Goal: Information Seeking & Learning: Check status

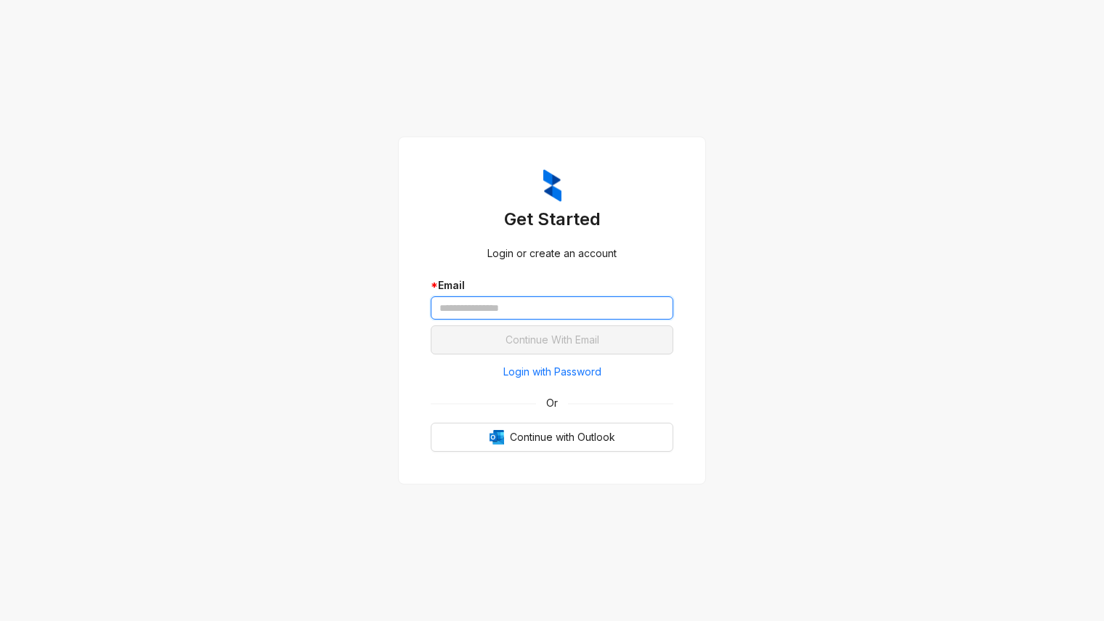
click at [468, 308] on input "text" at bounding box center [552, 307] width 243 height 23
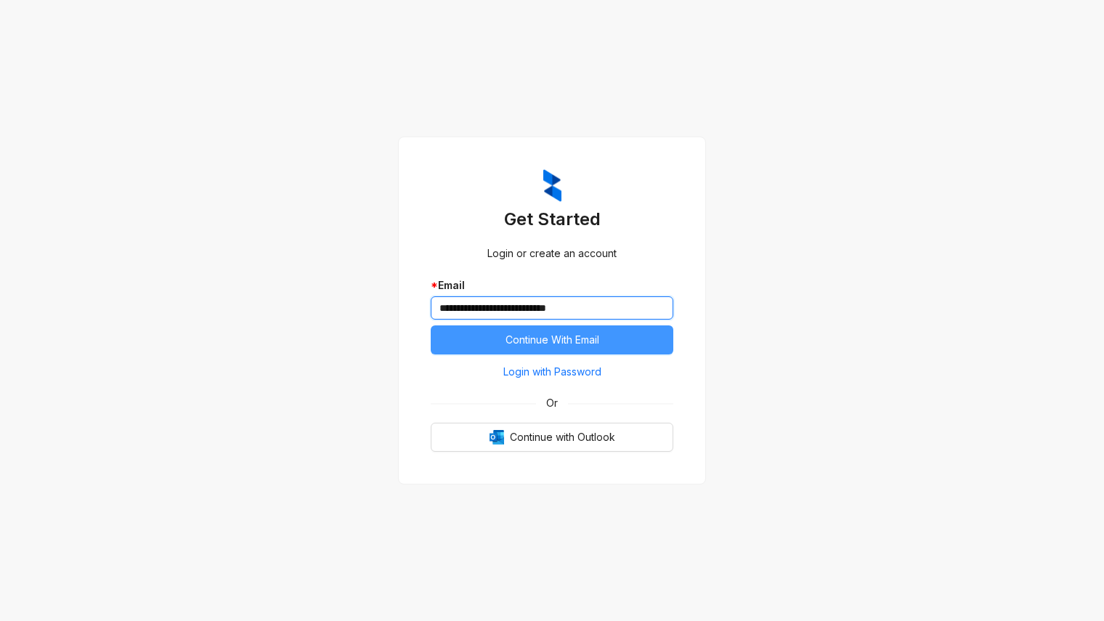
type input "**********"
click at [558, 341] on span "Continue With Email" at bounding box center [552, 340] width 94 height 16
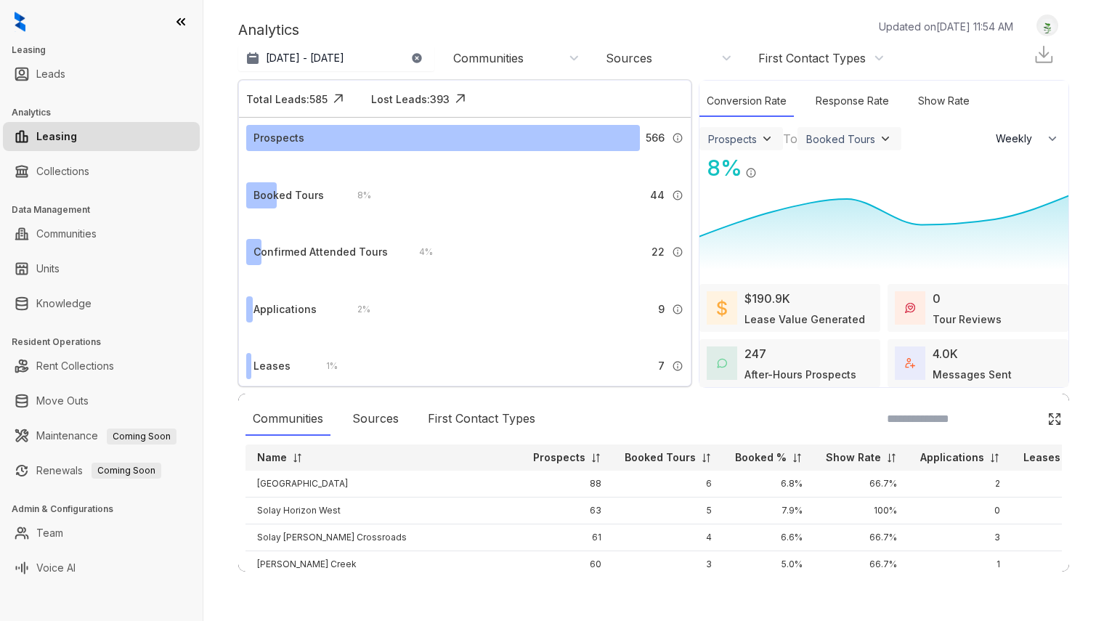
select select "******"
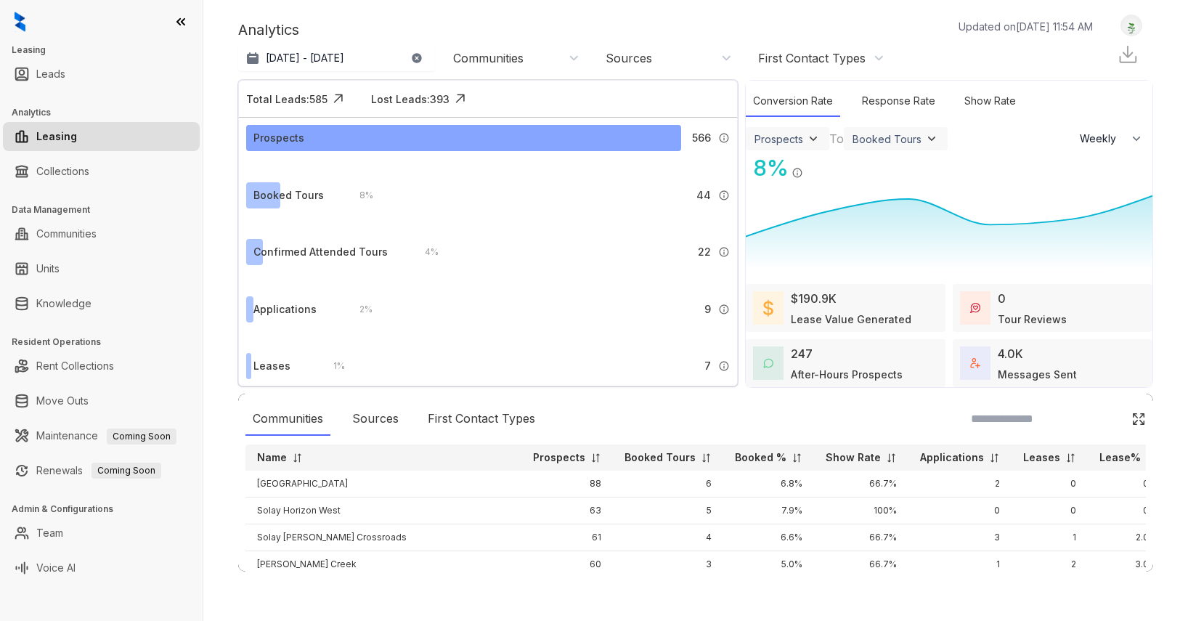
click at [554, 137] on div "Prospects" at bounding box center [463, 138] width 435 height 26
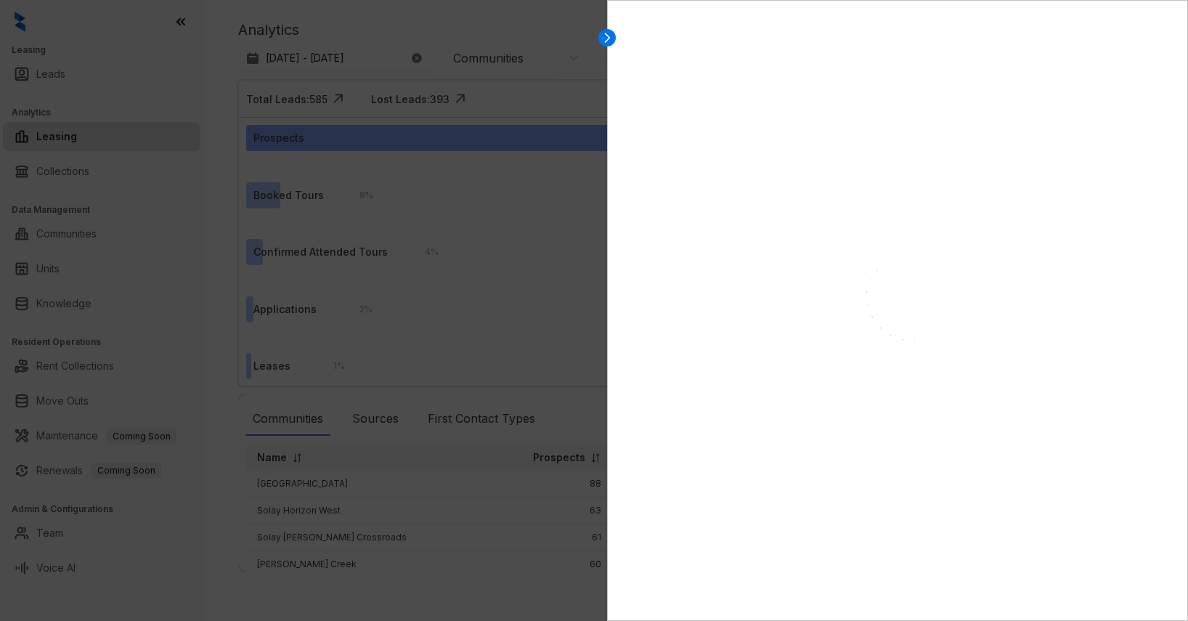
select select "******"
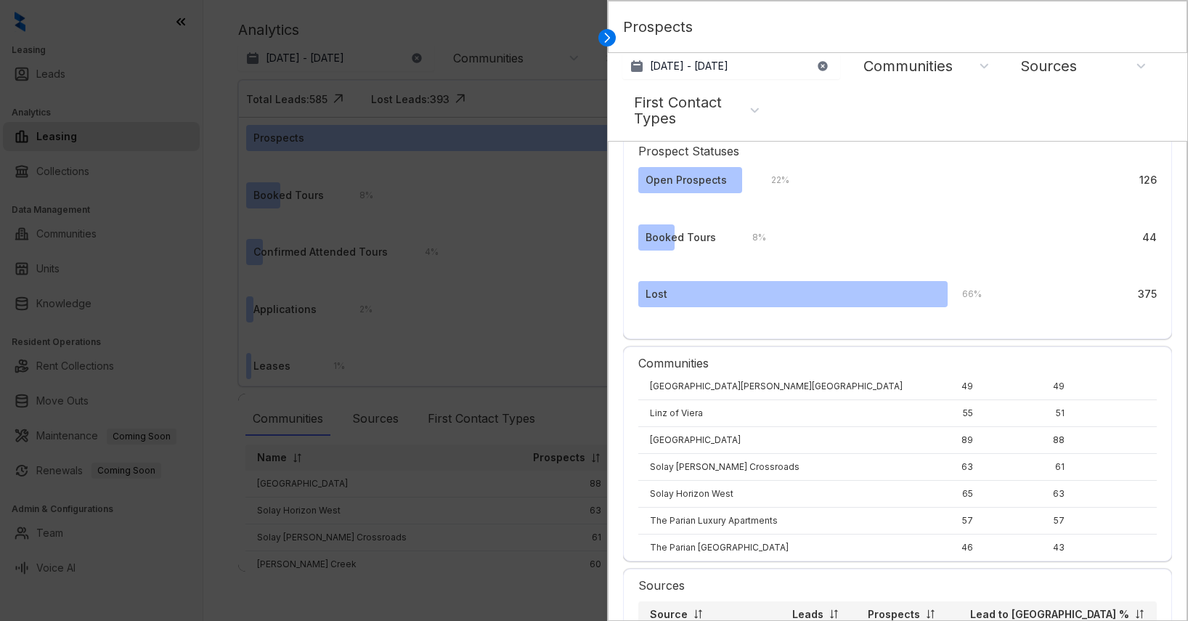
scroll to position [362, 0]
click at [685, 173] on div "Open Prospects" at bounding box center [685, 179] width 81 height 16
click at [439, 200] on div at bounding box center [594, 310] width 1188 height 621
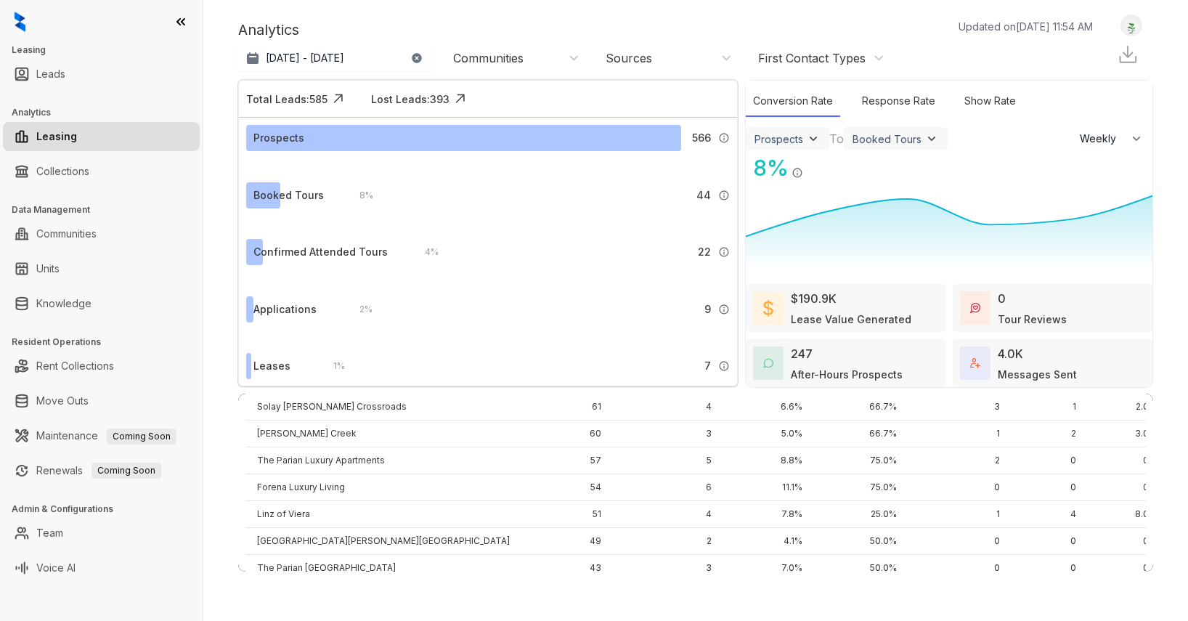
scroll to position [167, 0]
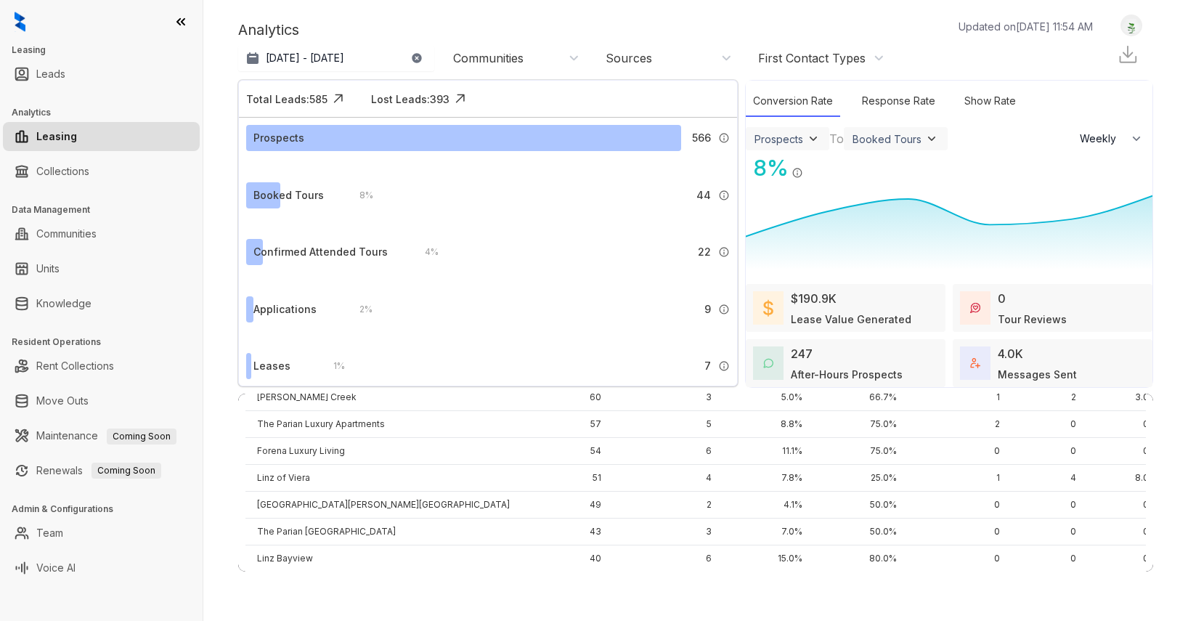
click at [363, 500] on td "[GEOGRAPHIC_DATA][PERSON_NAME][GEOGRAPHIC_DATA]" at bounding box center [383, 505] width 276 height 27
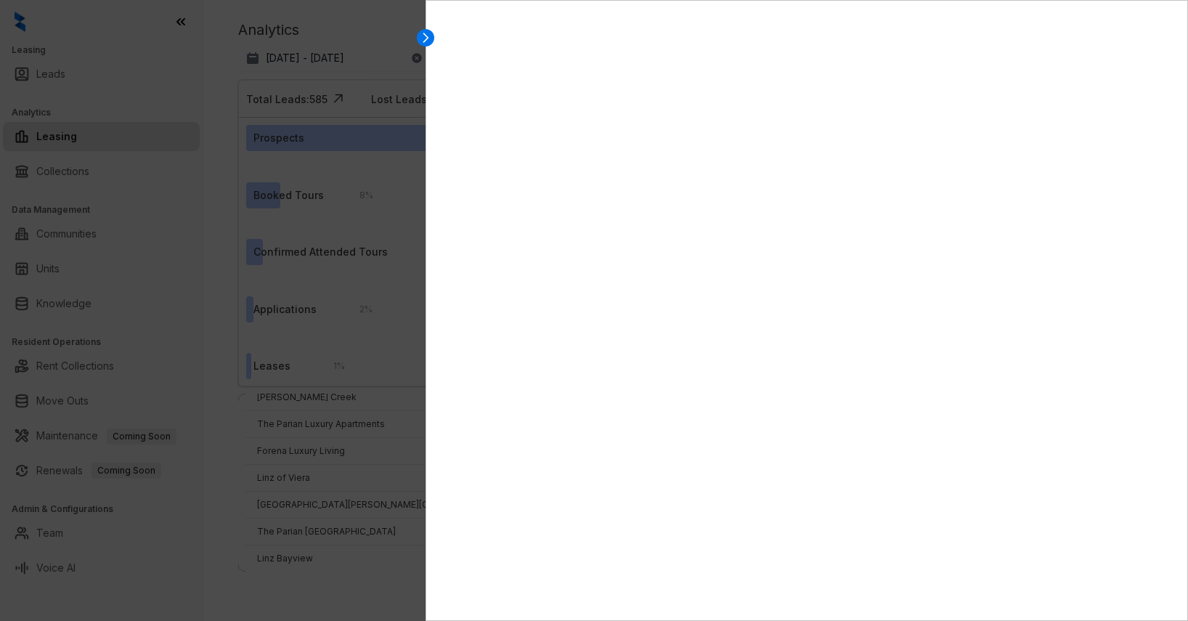
select select "******"
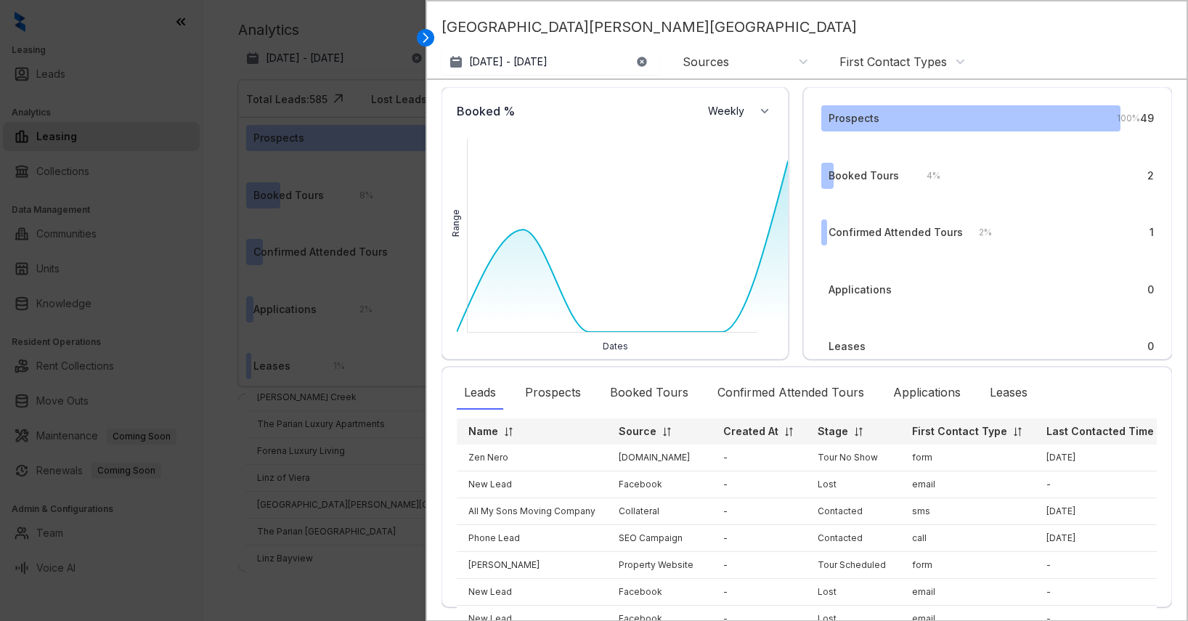
click at [344, 356] on div at bounding box center [594, 310] width 1188 height 621
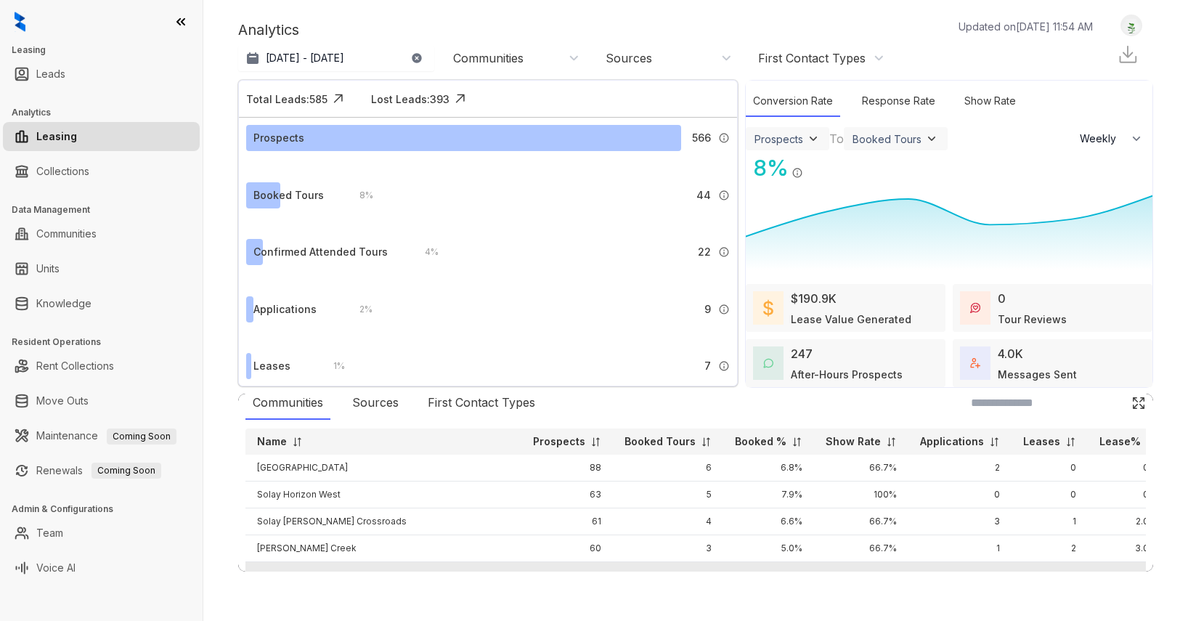
scroll to position [0, 0]
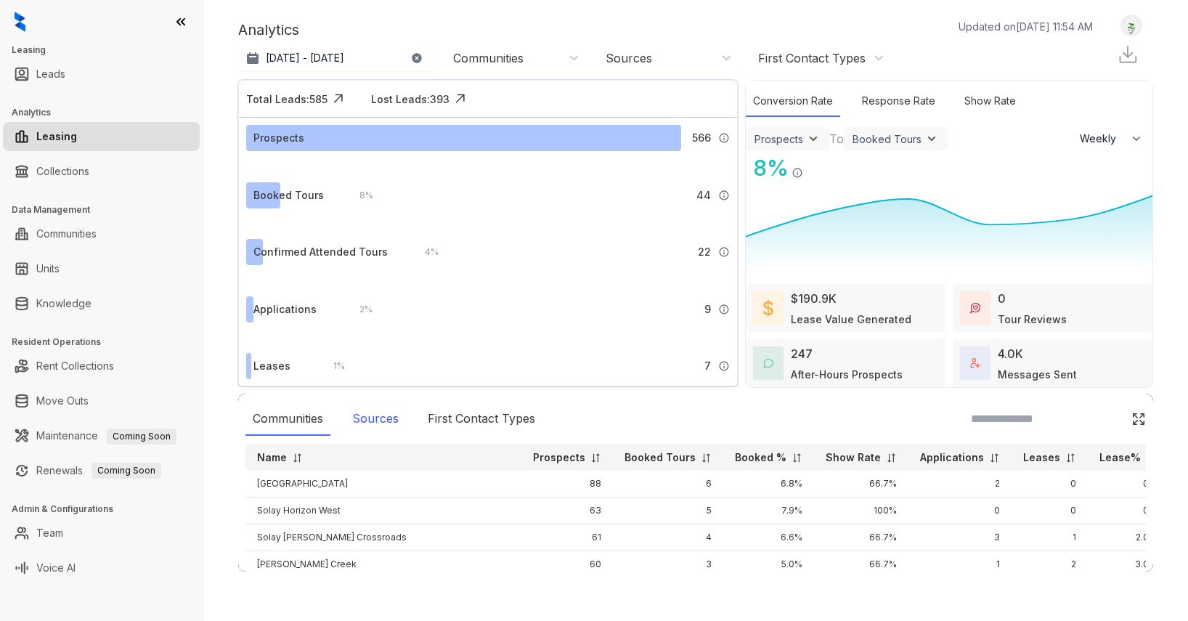
click at [377, 421] on div "Sources" at bounding box center [375, 418] width 61 height 33
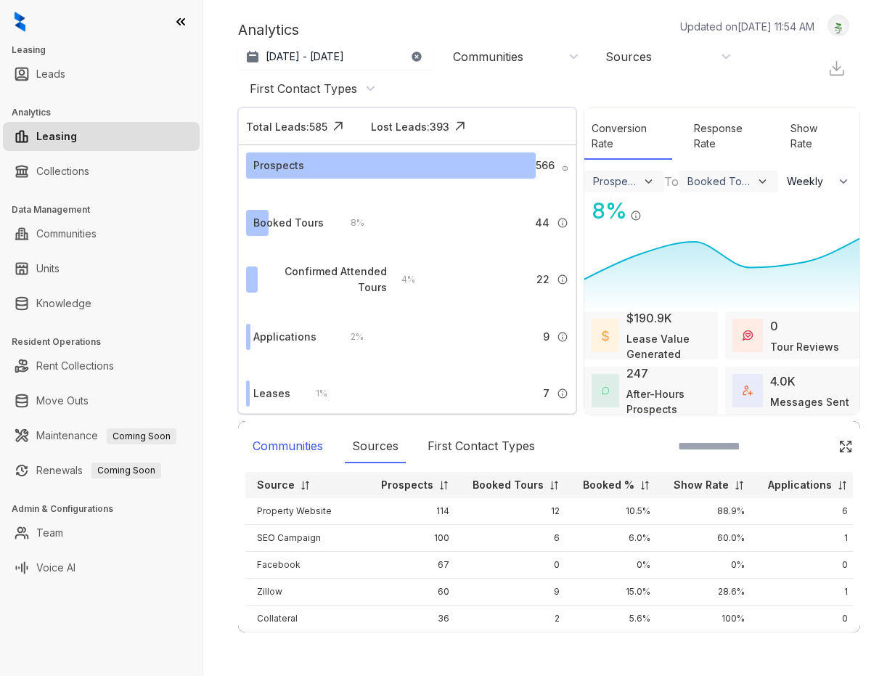
click at [272, 442] on div "Communities" at bounding box center [287, 446] width 85 height 33
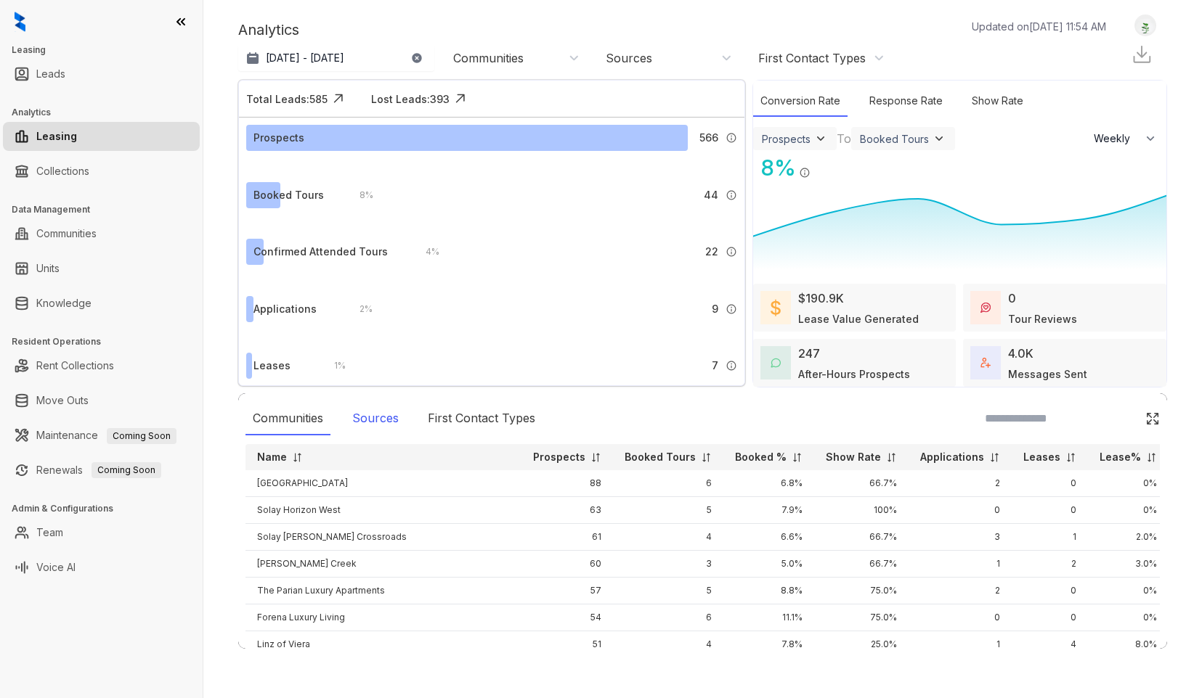
click at [388, 414] on div "Sources" at bounding box center [375, 418] width 61 height 33
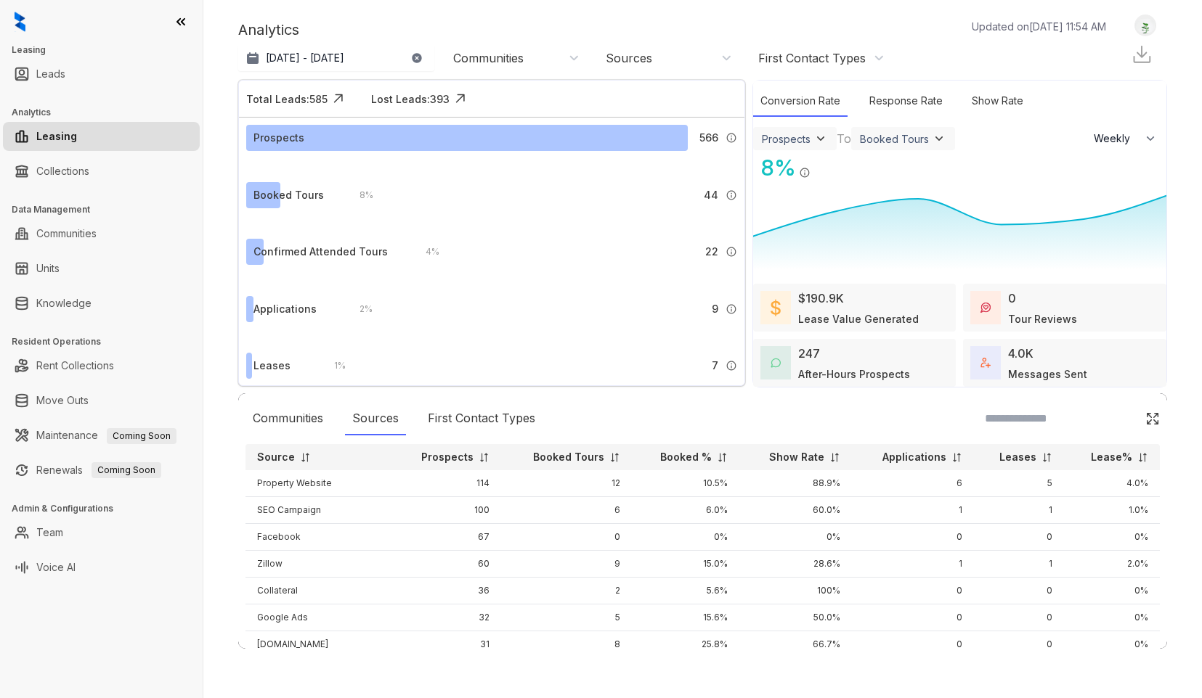
click at [695, 457] on p "Booked %" at bounding box center [686, 457] width 52 height 15
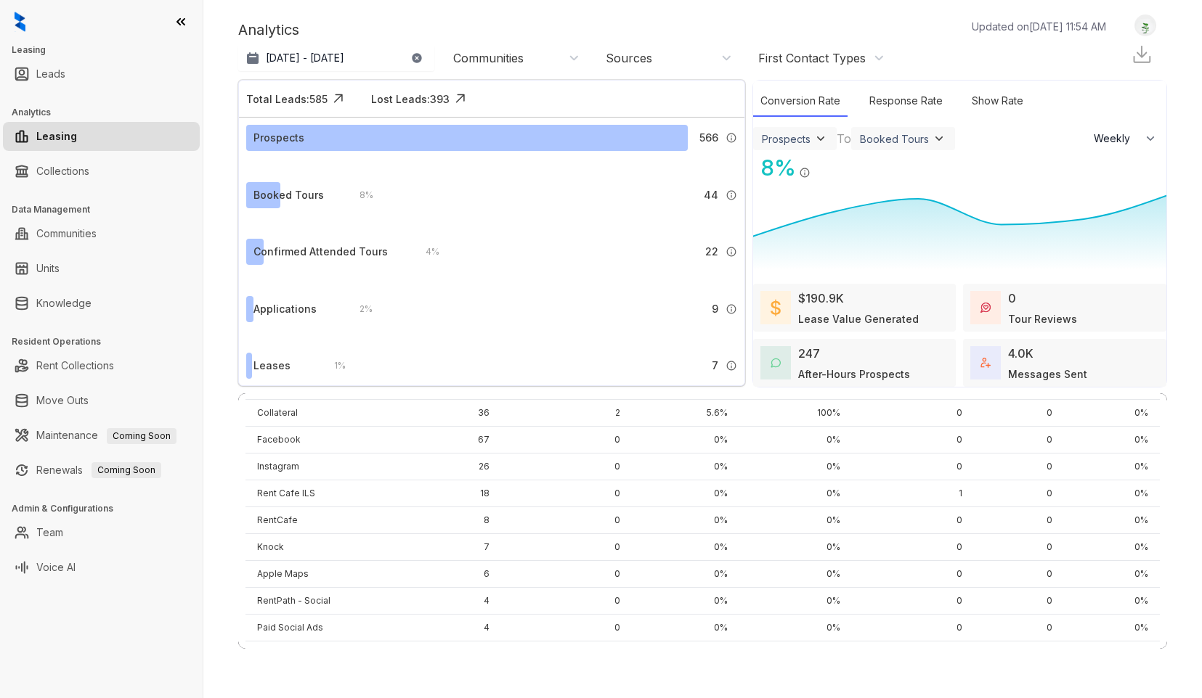
scroll to position [233, 0]
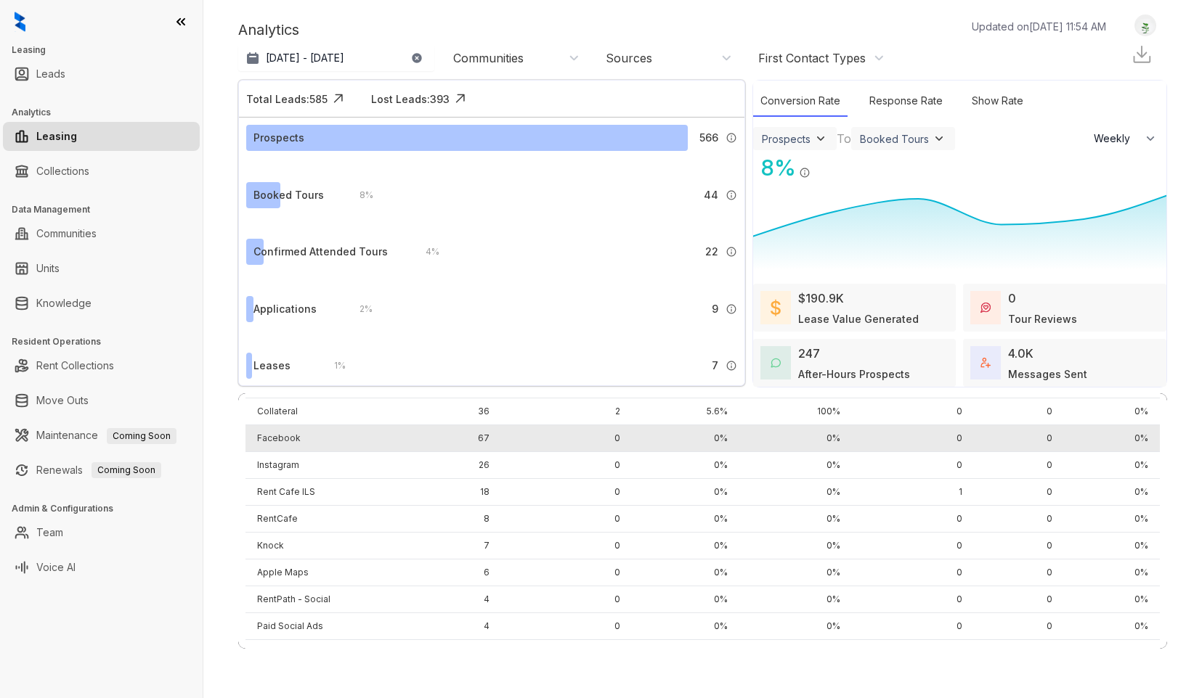
click at [274, 437] on td "Facebook" at bounding box center [318, 438] width 147 height 27
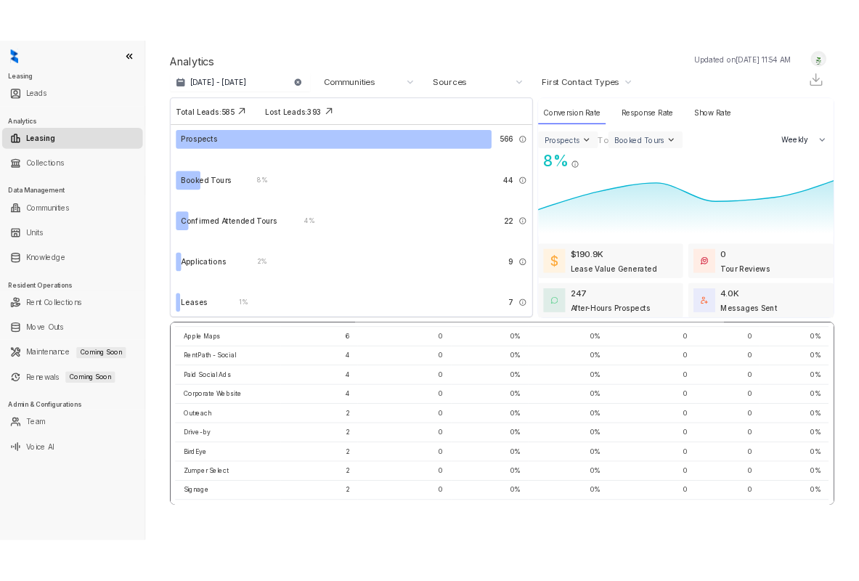
scroll to position [376, 0]
